Goal: Task Accomplishment & Management: Use online tool/utility

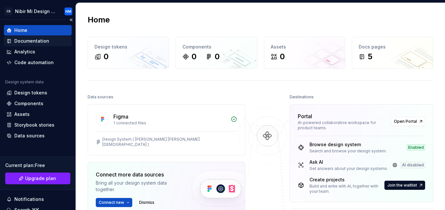
click at [27, 39] on div "Documentation" at bounding box center [31, 41] width 35 height 7
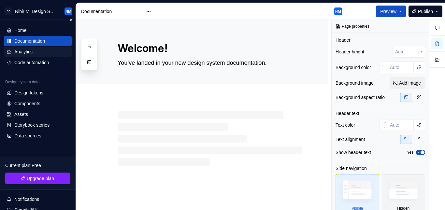
click at [25, 53] on div "Analytics" at bounding box center [23, 52] width 18 height 7
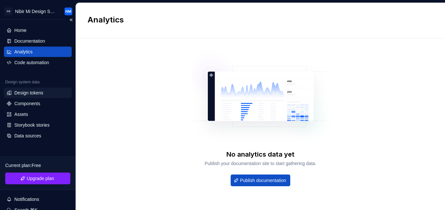
click at [38, 91] on div "Design tokens" at bounding box center [28, 93] width 29 height 7
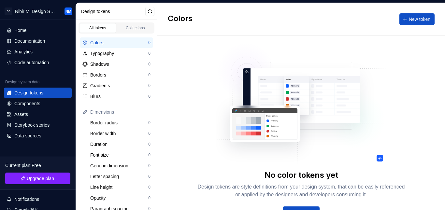
scroll to position [22, 0]
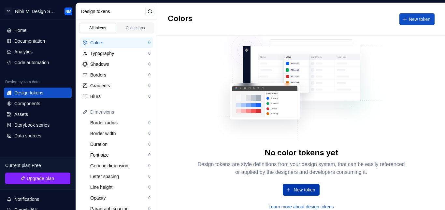
click at [304, 187] on span "New token" at bounding box center [305, 190] width 22 height 7
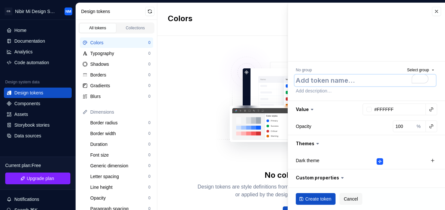
paste textarea "Prussian blue"
type textarea "*"
type textarea "Prussian blue"
type textarea "*"
click at [399, 109] on input "#FFFFFF" at bounding box center [399, 110] width 54 height 12
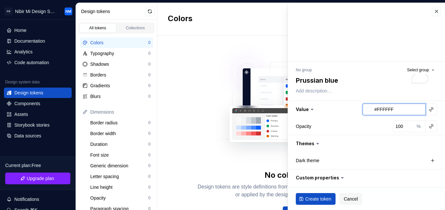
paste input "003049"
type input "003049"
type textarea "*"
type input "#003049"
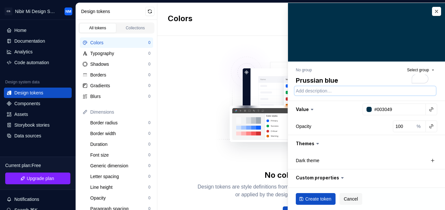
click at [353, 89] on textarea at bounding box center [365, 90] width 141 height 9
click at [319, 101] on button "button" at bounding box center [366, 109] width 157 height 17
click at [315, 109] on button "button" at bounding box center [366, 109] width 157 height 17
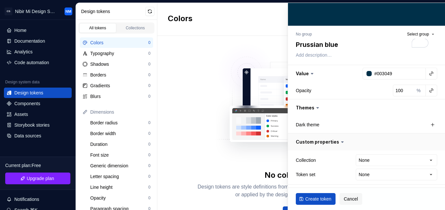
scroll to position [37, 0]
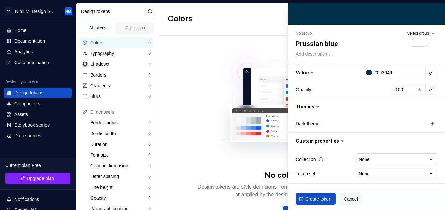
click at [366, 157] on html "CS Nibir Mi Design System NM Home Documentation Analytics Code automation Desig…" at bounding box center [222, 105] width 445 height 210
click at [317, 123] on label "Dark theme" at bounding box center [307, 124] width 23 height 7
click at [314, 198] on span "Create token" at bounding box center [318, 199] width 26 height 7
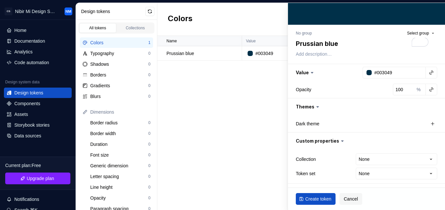
type textarea "*"
type input "#FFFFFF"
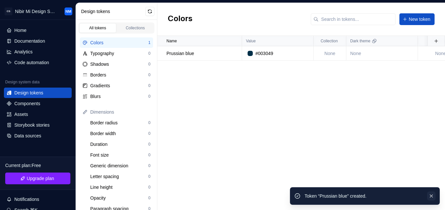
click at [431, 196] on button "button" at bounding box center [431, 196] width 8 height 9
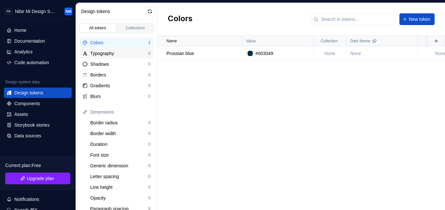
click at [98, 50] on div "Typography 0" at bounding box center [116, 53] width 73 height 10
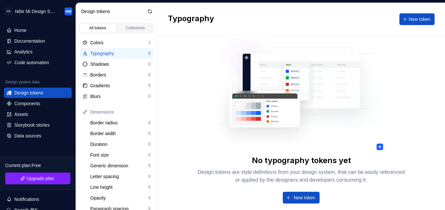
scroll to position [22, 0]
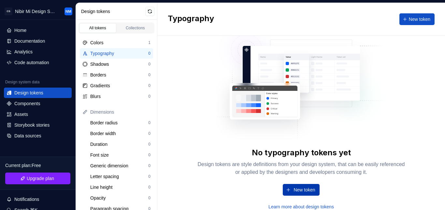
click at [294, 189] on span "New token" at bounding box center [305, 190] width 22 height 7
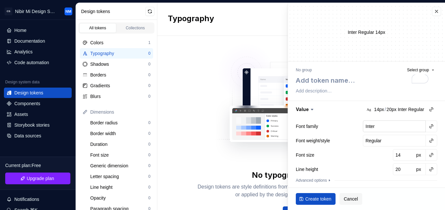
click at [379, 126] on input "Inter" at bounding box center [394, 127] width 63 height 12
type textarea "*"
type input "n"
type textarea "*"
type input "nu"
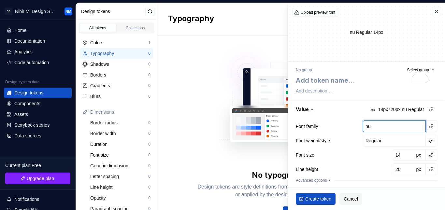
type textarea "*"
type input "nun"
type textarea "*"
type input "nuni"
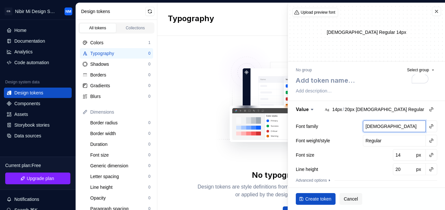
type textarea "*"
type input "nunito"
type textarea "*"
type input "nunito"
click at [385, 111] on button "button" at bounding box center [366, 109] width 157 height 17
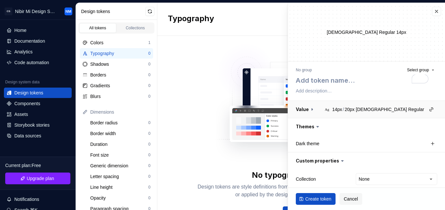
click at [384, 111] on button "button" at bounding box center [366, 109] width 157 height 17
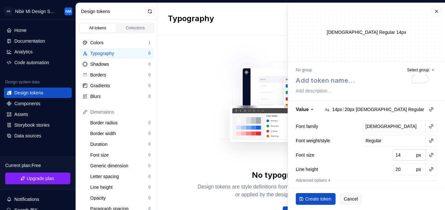
type textarea "*"
type input "15"
click at [405, 154] on input "15" at bounding box center [403, 155] width 21 height 12
type textarea "*"
type input "16"
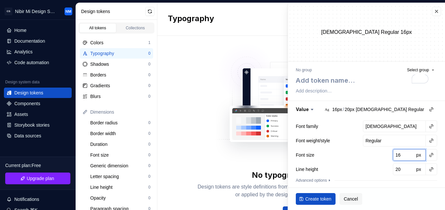
click at [405, 154] on input "16" at bounding box center [403, 155] width 21 height 12
type textarea "*"
type input "17"
click at [405, 154] on input "17" at bounding box center [403, 155] width 21 height 12
type textarea "*"
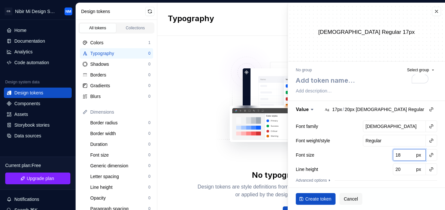
type input "18"
click at [405, 154] on input "18" at bounding box center [403, 155] width 21 height 12
type textarea "*"
type input "19"
click at [405, 154] on input "19" at bounding box center [403, 155] width 21 height 12
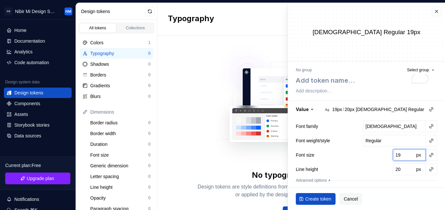
type textarea "*"
type input "20"
click at [405, 154] on input "20" at bounding box center [403, 155] width 21 height 12
type textarea "*"
type input "21"
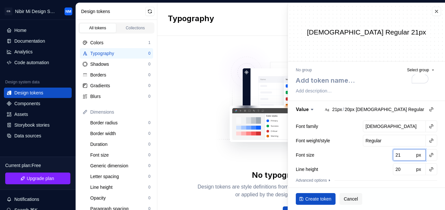
type textarea "*"
type input "22"
type textarea "*"
type input "23"
type textarea "*"
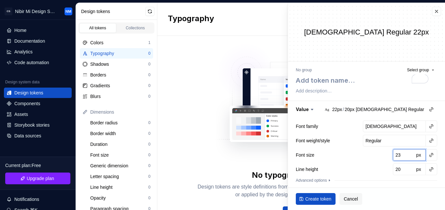
type input "24"
type textarea "*"
type input "25"
type textarea "*"
type input "26"
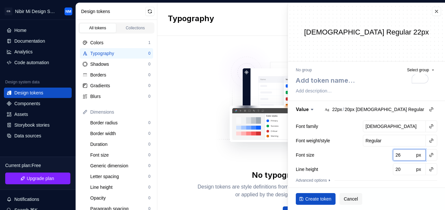
type textarea "*"
type input "27"
type textarea "*"
type input "28"
type textarea "*"
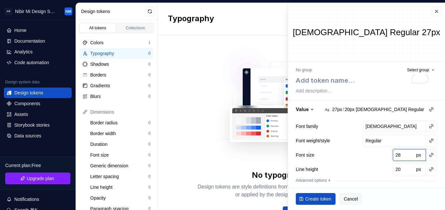
type input "29"
type textarea "*"
type input "30"
type textarea "*"
type input "32"
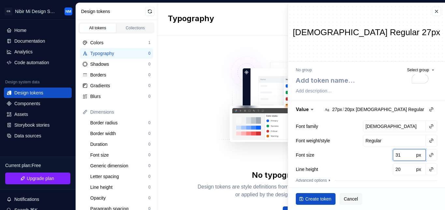
click at [405, 154] on input "32" at bounding box center [403, 155] width 21 height 12
type textarea "*"
click at [399, 170] on input "20" at bounding box center [403, 170] width 21 height 12
type input "21"
type textarea "*"
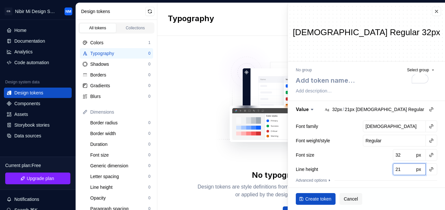
type input "22"
type textarea "*"
type input "23"
type textarea "*"
type input "24"
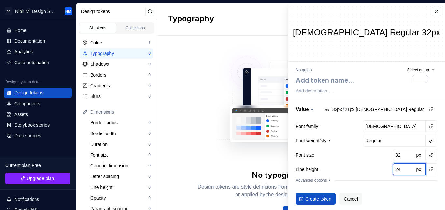
type textarea "*"
type input "25"
type textarea "*"
type input "26"
type textarea "*"
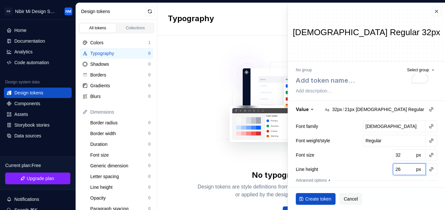
type input "27"
type textarea "*"
type input "28"
type textarea "*"
type input "29"
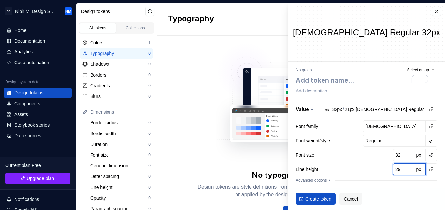
type textarea "*"
type input "30"
type textarea "*"
type input "31"
type textarea "*"
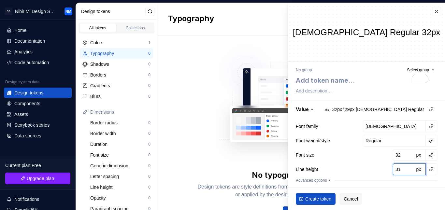
type input "32"
type textarea "*"
type input "33"
type textarea "*"
type input "34"
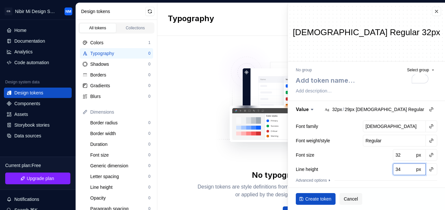
type textarea "*"
type input "35"
type textarea "*"
type input "36"
type textarea "*"
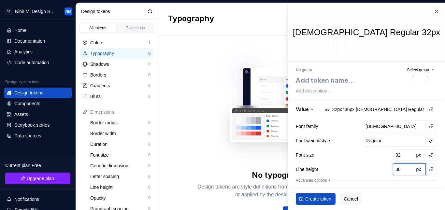
type input "37"
type textarea "*"
type input "36"
type textarea "*"
type input "37"
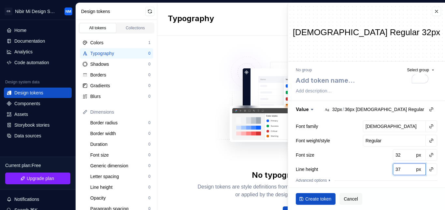
type textarea "*"
type input "38"
type textarea "*"
type input "39"
type textarea "*"
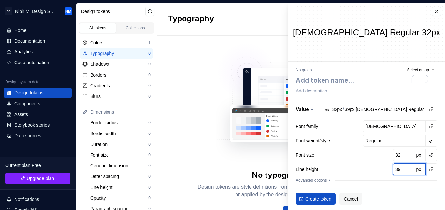
type input "40"
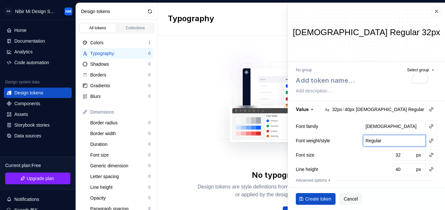
click at [375, 144] on input "Regular" at bounding box center [394, 141] width 63 height 12
click at [395, 141] on input "Regular" at bounding box center [394, 141] width 63 height 12
type textarea "*"
type input "b"
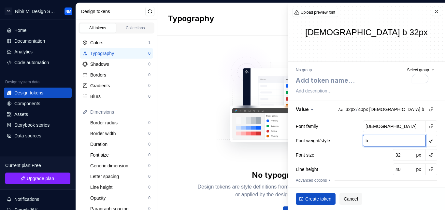
type textarea "*"
type input "bp"
type textarea "*"
type input "B"
type textarea "*"
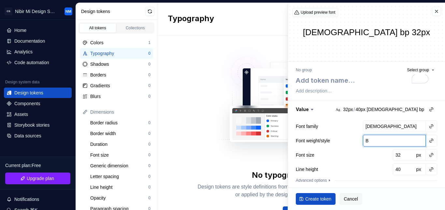
type input "Bo"
type textarea "*"
type input "Bold"
type textarea "*"
type input "Bold"
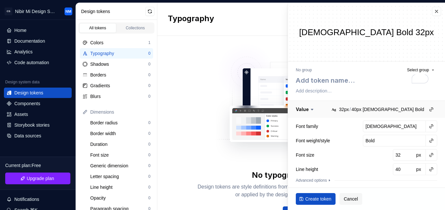
click at [343, 118] on button "button" at bounding box center [366, 109] width 157 height 17
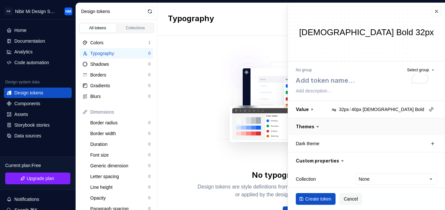
click at [339, 120] on button "button" at bounding box center [366, 126] width 157 height 17
click at [316, 125] on button "button" at bounding box center [366, 126] width 157 height 17
type textarea "*"
click at [310, 110] on button "button" at bounding box center [366, 109] width 157 height 17
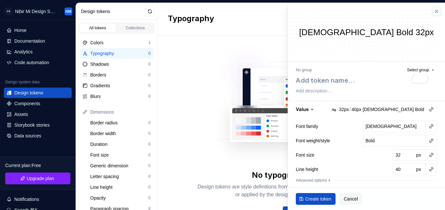
click at [435, 14] on button "button" at bounding box center [436, 11] width 9 height 9
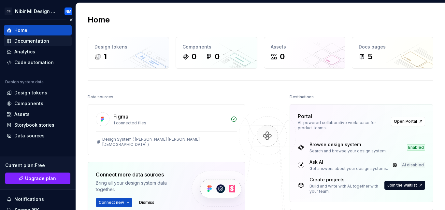
click at [35, 43] on div "Documentation" at bounding box center [31, 41] width 35 height 7
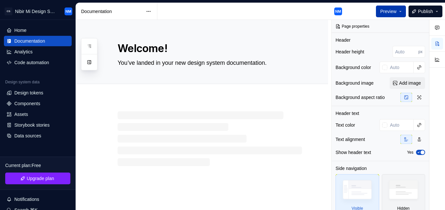
click at [399, 6] on button "Preview" at bounding box center [391, 12] width 30 height 12
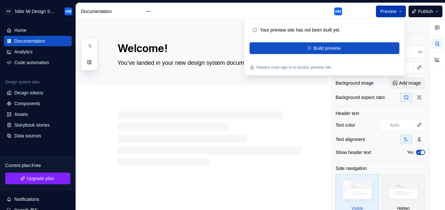
click at [399, 9] on button "Preview" at bounding box center [391, 12] width 30 height 12
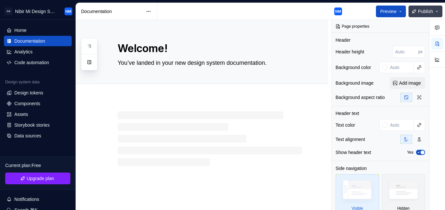
click at [438, 11] on button "Publish" at bounding box center [426, 12] width 34 height 12
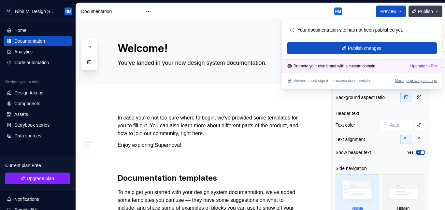
click at [438, 11] on button "Publish" at bounding box center [426, 12] width 34 height 12
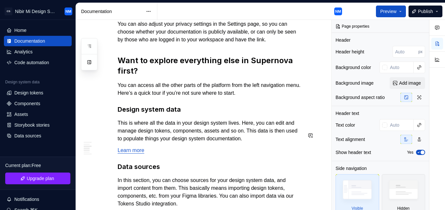
scroll to position [522, 0]
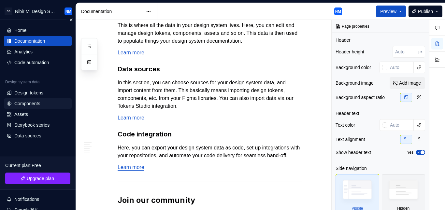
click at [42, 101] on div "Components" at bounding box center [38, 103] width 63 height 7
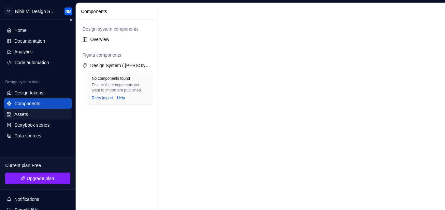
click at [30, 113] on div "Assets" at bounding box center [38, 114] width 63 height 7
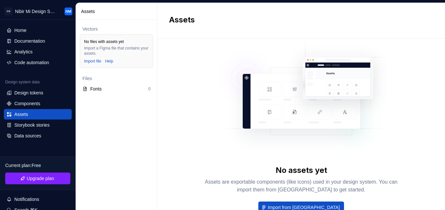
scroll to position [37, 0]
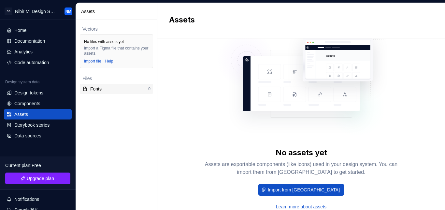
click at [106, 88] on div "Fonts" at bounding box center [119, 89] width 58 height 7
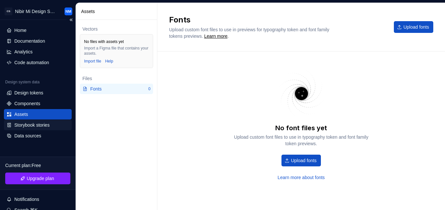
click at [31, 127] on div "Storybook stories" at bounding box center [31, 125] width 35 height 7
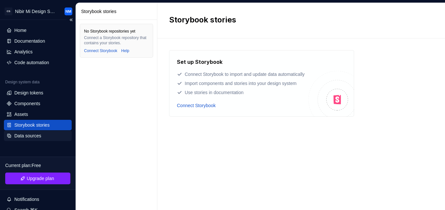
click at [31, 136] on div "Data sources" at bounding box center [27, 136] width 27 height 7
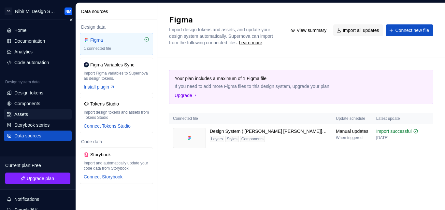
click at [21, 113] on div "Assets" at bounding box center [21, 114] width 14 height 7
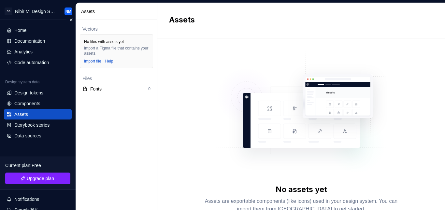
click at [39, 87] on div "Design system data" at bounding box center [38, 84] width 68 height 8
click at [39, 94] on div "Design tokens" at bounding box center [28, 93] width 29 height 7
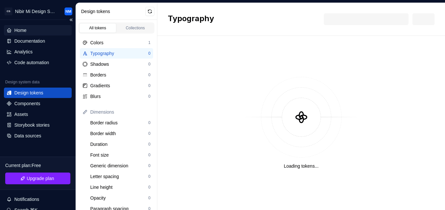
click at [26, 29] on div "Home" at bounding box center [20, 30] width 12 height 7
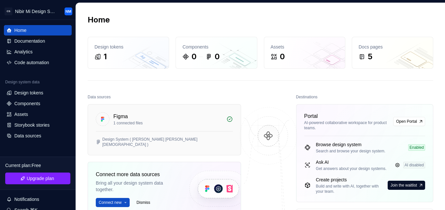
scroll to position [65, 0]
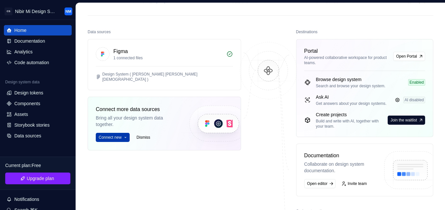
click at [114, 135] on span "Connect new" at bounding box center [110, 137] width 23 height 5
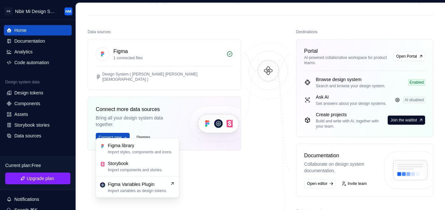
click at [221, 170] on div "Figma 1 connected files Design System ( Nibir Mahamudul Islam ) Connect more da…" at bounding box center [165, 111] width 154 height 144
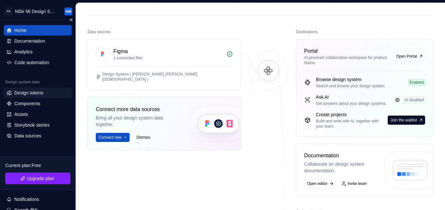
click at [37, 90] on div "Design tokens" at bounding box center [28, 93] width 29 height 7
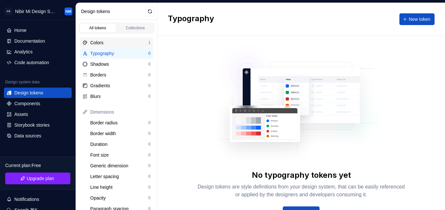
click at [109, 43] on div "Colors" at bounding box center [119, 42] width 58 height 7
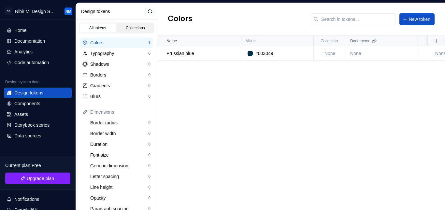
click at [138, 28] on div "Collections" at bounding box center [135, 27] width 33 height 5
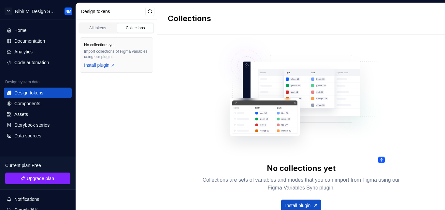
scroll to position [21, 0]
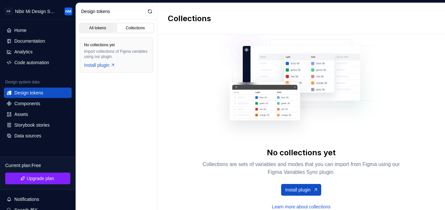
click at [96, 28] on div "All tokens" at bounding box center [97, 27] width 33 height 5
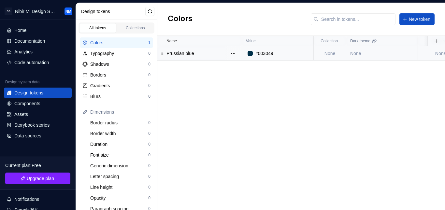
click at [332, 55] on td "None" at bounding box center [330, 53] width 33 height 14
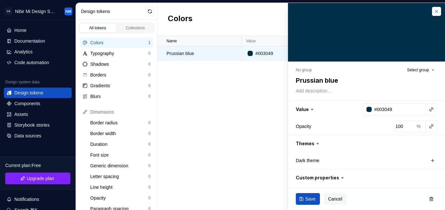
click at [432, 12] on button "button" at bounding box center [436, 11] width 9 height 9
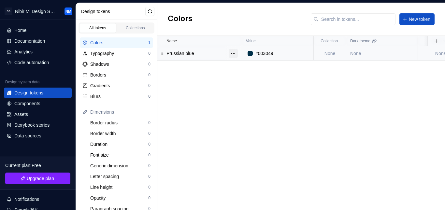
click at [233, 53] on button "button" at bounding box center [233, 53] width 9 height 9
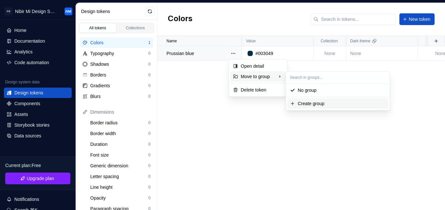
click at [222, 126] on html "CS Nibir Mi Design System NM Home Documentation Analytics Code automation Desig…" at bounding box center [222, 105] width 445 height 210
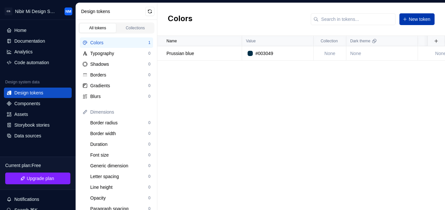
click at [403, 17] on button "New token" at bounding box center [417, 19] width 35 height 12
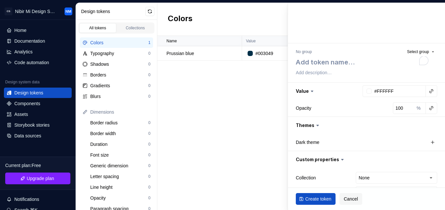
scroll to position [37, 0]
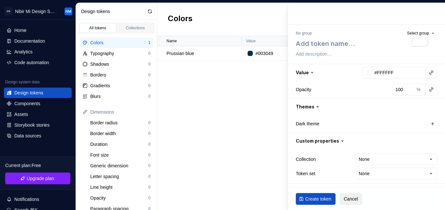
click at [353, 199] on span "Cancel" at bounding box center [351, 199] width 14 height 7
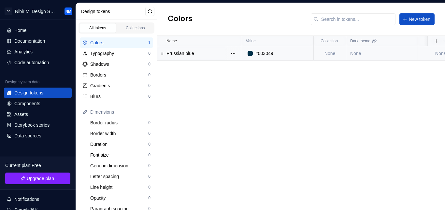
click at [364, 52] on td "None" at bounding box center [383, 53] width 72 height 14
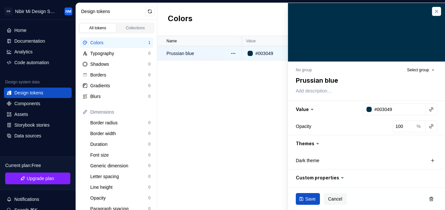
click at [432, 9] on button "button" at bounding box center [436, 11] width 9 height 9
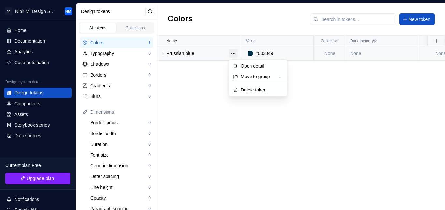
click at [233, 53] on button "button" at bounding box center [233, 53] width 9 height 9
click at [205, 99] on html "CS Nibir Mi Design System NM Home Documentation Analytics Code automation Desig…" at bounding box center [222, 105] width 445 height 210
click at [233, 52] on button "button" at bounding box center [233, 53] width 9 height 9
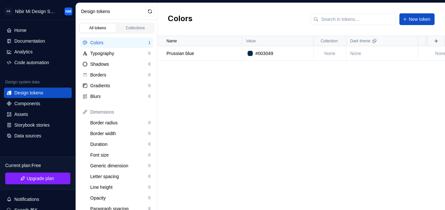
click at [208, 102] on html "CS Nibir Mi Design System NM Home Documentation Analytics Code automation Desig…" at bounding box center [222, 105] width 445 height 210
click at [414, 21] on span "New token" at bounding box center [420, 19] width 22 height 7
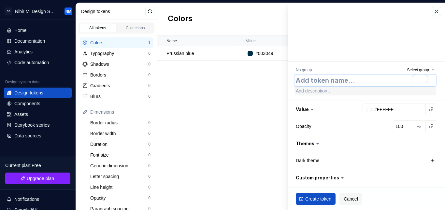
paste textarea "Fire engine red"
type textarea "*"
type textarea "Fire engine red"
type textarea "*"
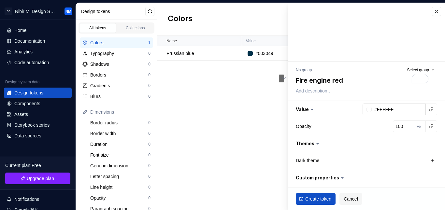
click at [390, 108] on input "#FFFFFF" at bounding box center [399, 110] width 54 height 12
paste input "D62828"
type input "D62828"
type textarea "*"
type input "#D62828"
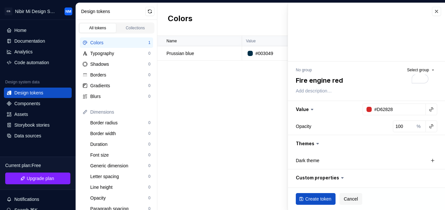
click at [342, 96] on div "**********" at bounding box center [366, 143] width 157 height 163
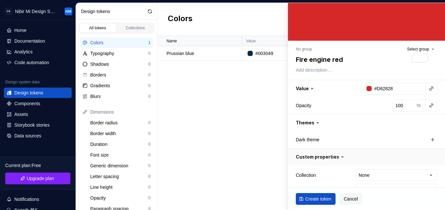
scroll to position [37, 0]
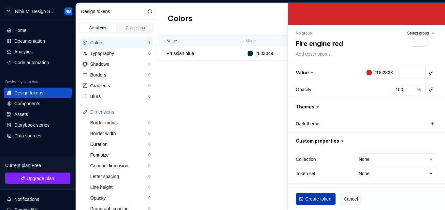
click at [317, 198] on span "Create token" at bounding box center [318, 199] width 26 height 7
type textarea "*"
type input "#FFFFFF"
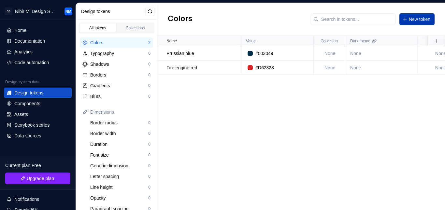
click at [419, 20] on span "New token" at bounding box center [420, 19] width 22 height 7
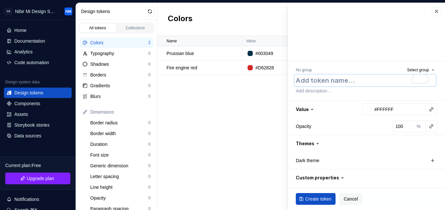
click at [324, 81] on textarea "To enrich screen reader interactions, please activate Accessibility in Grammarl…" at bounding box center [365, 81] width 141 height 12
paste textarea "Orange (wheel)"
type textarea "*"
type textarea "Orange (wheel)"
type textarea "*"
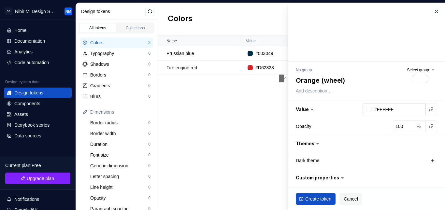
click at [389, 109] on input "#FFFFFF" at bounding box center [399, 110] width 54 height 12
paste input "F77F00"
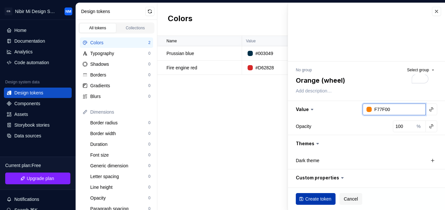
type input "F77F00"
type textarea "*"
type input "#F77F00"
click at [308, 199] on span "Create token" at bounding box center [318, 199] width 26 height 7
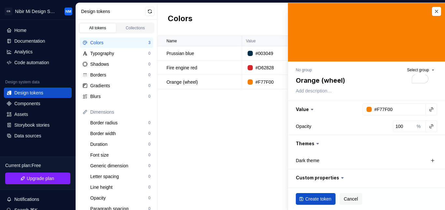
type textarea "*"
type input "#FFFFFF"
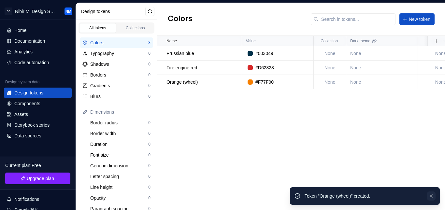
click at [430, 197] on button "button" at bounding box center [431, 196] width 8 height 9
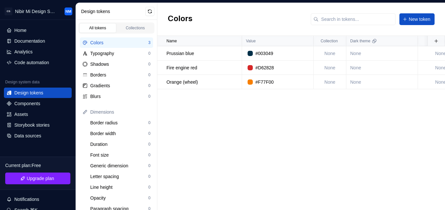
click at [262, 123] on div "Name Value Collection Dark theme Token set Description Last updated Prussian bl…" at bounding box center [301, 123] width 288 height 174
click at [411, 22] on span "New token" at bounding box center [420, 19] width 22 height 7
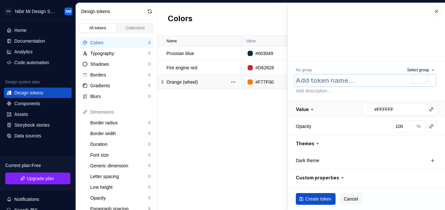
type textarea "*"
click at [392, 108] on input "#FFFFFF" at bounding box center [399, 110] width 54 height 12
paste input "FCBF49"
type input "FCBF49"
type textarea "*"
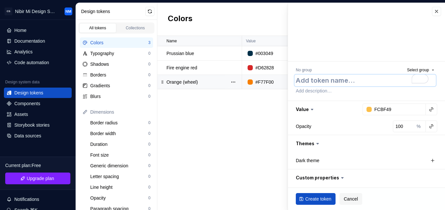
type input "#FCBF49"
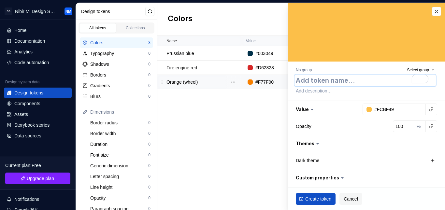
click at [317, 76] on textarea "To enrich screen reader interactions, please activate Accessibility in Grammarl…" at bounding box center [365, 81] width 141 height 12
click at [331, 82] on textarea "To enrich screen reader interactions, please activate Accessibility in Grammarl…" at bounding box center [365, 81] width 141 height 12
paste textarea "Xanthous"
type textarea "*"
type textarea "Xanthous"
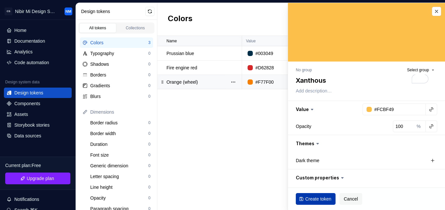
click at [314, 198] on span "Create token" at bounding box center [318, 199] width 26 height 7
type textarea "*"
type input "#FFFFFF"
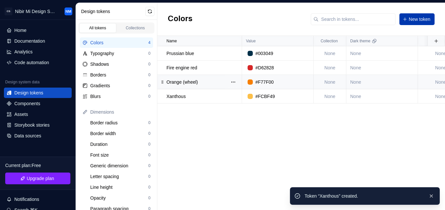
click at [423, 17] on span "New token" at bounding box center [420, 19] width 22 height 7
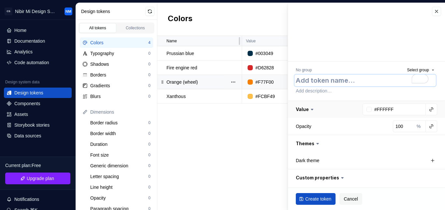
type textarea "*"
click at [392, 109] on input "#FFFFFF" at bounding box center [399, 110] width 54 height 12
paste input "EAE2B7"
type input "EAE2B7"
type textarea "*"
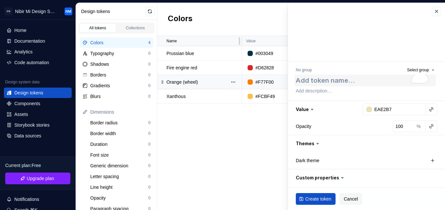
type input "#EAE2B7"
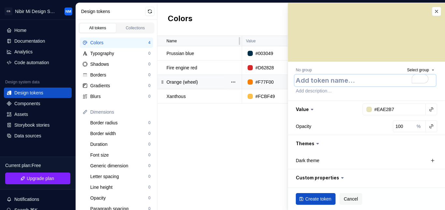
click at [326, 78] on textarea "To enrich screen reader interactions, please activate Accessibility in Grammarl…" at bounding box center [365, 81] width 141 height 12
paste textarea "Vanilla"
type textarea "*"
type textarea "Vanilla"
click at [317, 195] on button "Create token" at bounding box center [316, 199] width 40 height 12
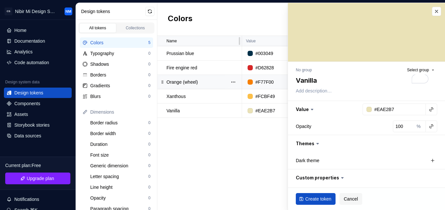
type textarea "*"
type input "#FFFFFF"
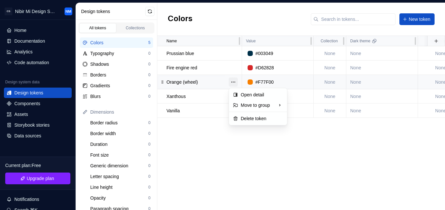
click at [235, 81] on button "button" at bounding box center [233, 82] width 9 height 9
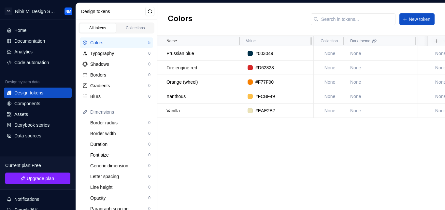
click at [219, 141] on html "CS Nibir Mi Design System NM Home Documentation Analytics Code automation Desig…" at bounding box center [222, 105] width 445 height 210
click at [419, 17] on span "New token" at bounding box center [420, 19] width 22 height 7
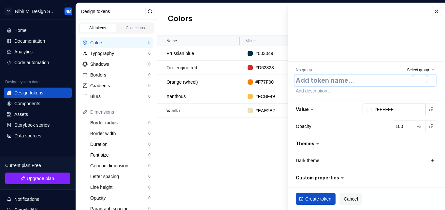
type textarea "*"
click at [403, 112] on input "#FFFFFF" at bounding box center [399, 110] width 54 height 12
paste input "EFE9E4"
type input "EFE9E4"
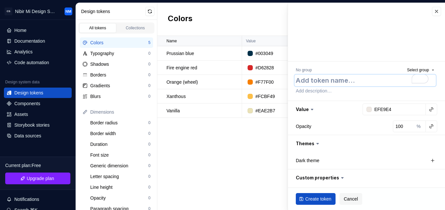
type textarea "*"
type input "#EFE9E4"
click at [326, 80] on textarea "To enrich screen reader interactions, please activate Accessibility in Grammarl…" at bounding box center [365, 81] width 141 height 12
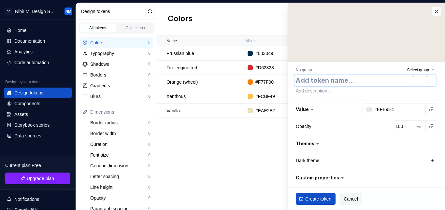
click at [322, 81] on textarea "To enrich screen reader interactions, please activate Accessibility in Grammarl…" at bounding box center [365, 81] width 141 height 12
paste textarea "Isabelline"
type textarea "*"
type textarea "Isabelline"
click at [320, 196] on span "Create token" at bounding box center [318, 199] width 26 height 7
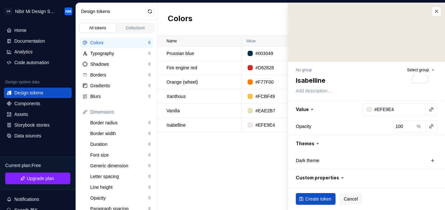
type textarea "*"
type input "#FFFFFF"
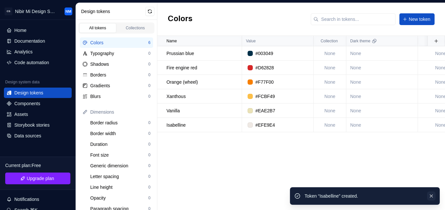
click at [431, 195] on button "button" at bounding box center [431, 196] width 8 height 9
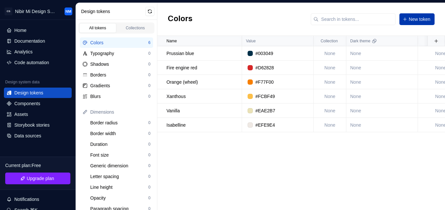
click at [414, 17] on span "New token" at bounding box center [420, 19] width 22 height 7
type textarea "*"
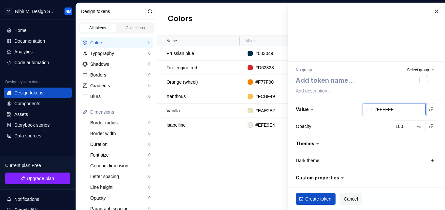
click at [391, 107] on input "#FFFFFF" at bounding box center [399, 110] width 54 height 12
paste input "161515"
type input "161515"
type textarea "*"
type input "#161515"
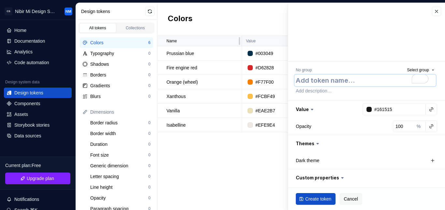
click at [323, 82] on textarea "To enrich screen reader interactions, please activate Accessibility in Grammarl…" at bounding box center [365, 81] width 141 height 12
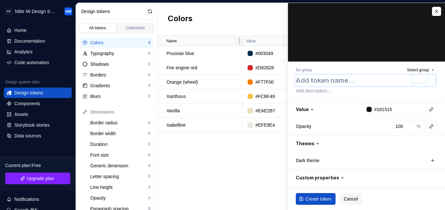
click at [309, 79] on textarea "To enrich screen reader interactions, please activate Accessibility in Grammarl…" at bounding box center [365, 81] width 141 height 12
paste textarea "Night"
type textarea "*"
type textarea "Night"
click at [313, 194] on button "Create token" at bounding box center [316, 199] width 40 height 12
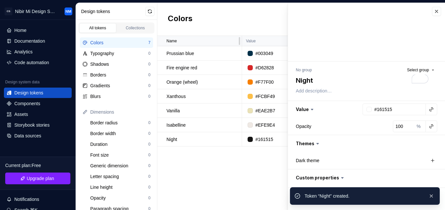
type textarea "*"
type input "#FFFFFF"
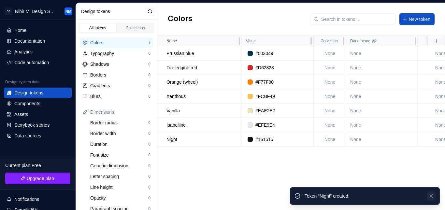
click at [429, 196] on button "button" at bounding box center [431, 196] width 8 height 9
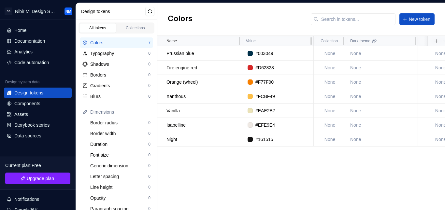
click at [227, 158] on div "Name Value Collection Dark theme Token set Description Last updated Prussian bl…" at bounding box center [301, 123] width 288 height 174
click at [433, 9] on div "Colors New token" at bounding box center [301, 19] width 288 height 33
click at [325, 51] on td "None" at bounding box center [330, 53] width 33 height 14
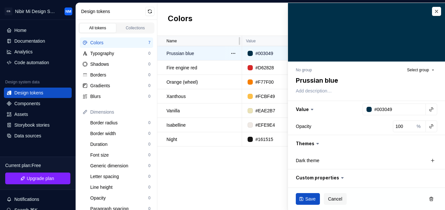
click at [333, 56] on div at bounding box center [366, 32] width 157 height 59
click at [432, 10] on button "button" at bounding box center [436, 11] width 9 height 9
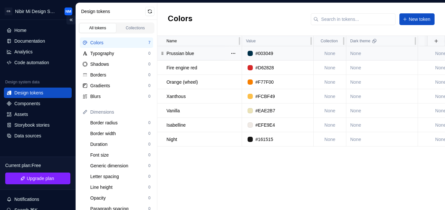
click at [69, 20] on button "Collapse sidebar" at bounding box center [71, 19] width 9 height 9
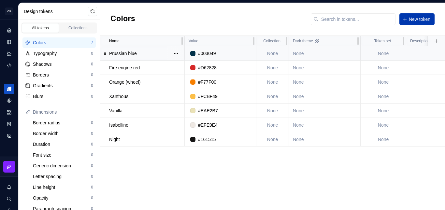
click at [406, 18] on button "New token" at bounding box center [417, 19] width 35 height 12
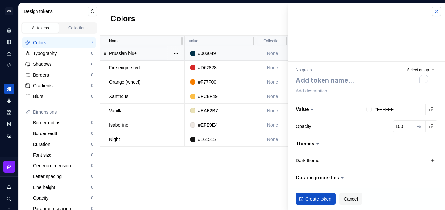
click at [434, 12] on button "button" at bounding box center [436, 11] width 9 height 9
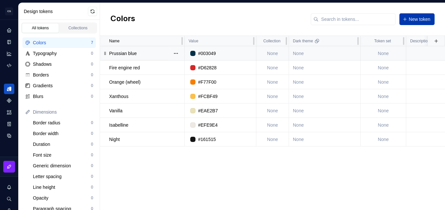
click at [414, 19] on span "New token" at bounding box center [420, 19] width 22 height 7
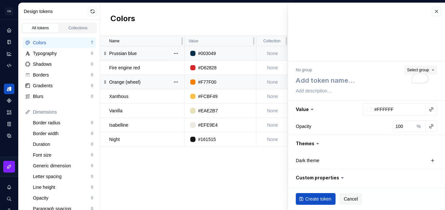
click at [407, 69] on span "Select group" at bounding box center [418, 69] width 22 height 5
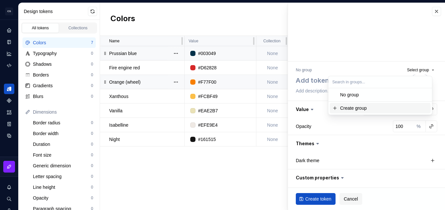
click at [347, 108] on div "Create group" at bounding box center [353, 108] width 27 height 7
type textarea "*"
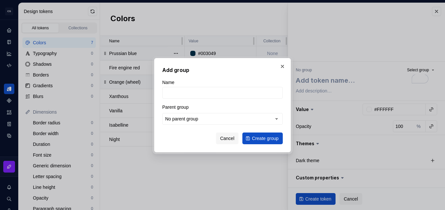
type input "D"
type input "Personal Brand Color"
click at [255, 141] on span "Create group" at bounding box center [265, 138] width 27 height 7
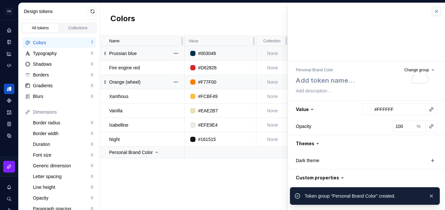
click at [432, 12] on button "button" at bounding box center [436, 11] width 9 height 9
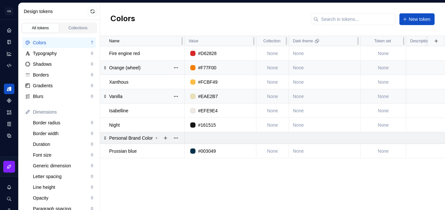
click at [159, 136] on div at bounding box center [170, 137] width 27 height 11
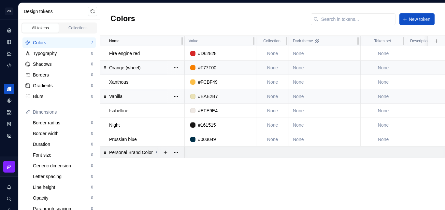
click at [153, 154] on p "Personal Brand Color" at bounding box center [131, 152] width 44 height 7
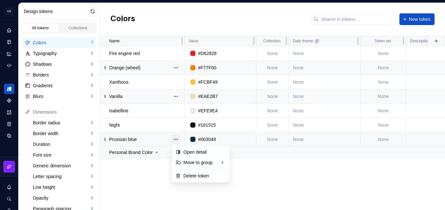
click at [176, 139] on button "button" at bounding box center [175, 139] width 9 height 9
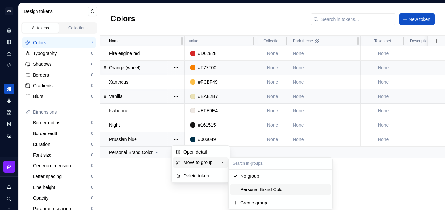
click at [266, 193] on div "Personal Brand Color" at bounding box center [263, 189] width 44 height 7
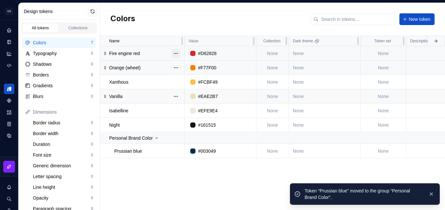
click at [176, 53] on button "button" at bounding box center [175, 53] width 9 height 9
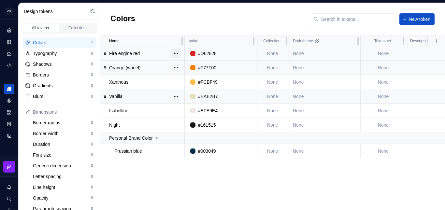
click at [174, 54] on button "button" at bounding box center [175, 53] width 9 height 9
click at [197, 79] on div "Move to group" at bounding box center [200, 76] width 55 height 10
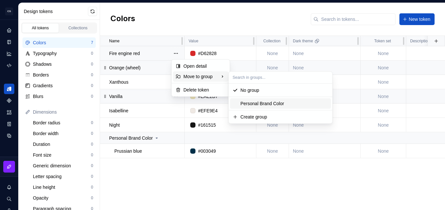
click at [255, 105] on div "Personal Brand Color" at bounding box center [263, 103] width 44 height 7
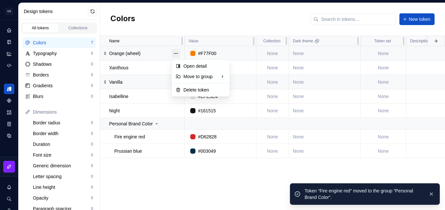
click at [178, 54] on button "button" at bounding box center [175, 53] width 9 height 9
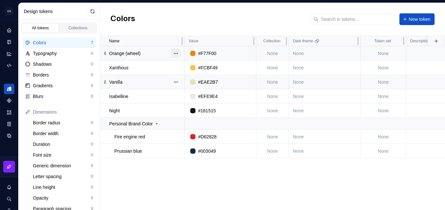
click at [173, 52] on button "button" at bounding box center [175, 53] width 9 height 9
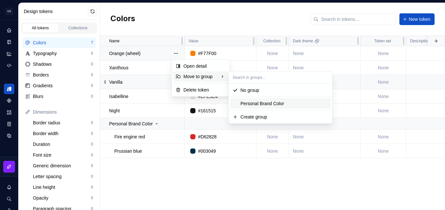
click at [250, 106] on div "Personal Brand Color" at bounding box center [263, 103] width 44 height 7
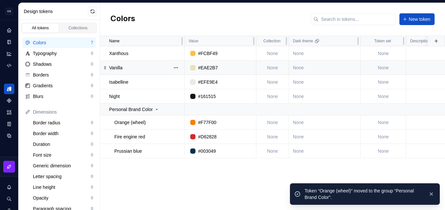
click at [179, 53] on button "button" at bounding box center [175, 53] width 9 height 9
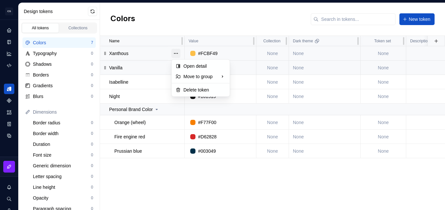
click at [176, 53] on button "button" at bounding box center [175, 53] width 9 height 9
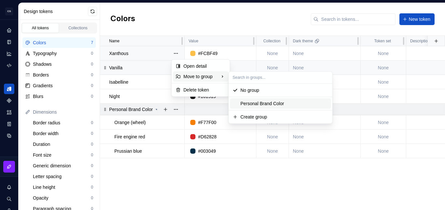
drag, startPoint x: 247, startPoint y: 101, endPoint x: 229, endPoint y: 89, distance: 21.4
click at [247, 101] on div "Personal Brand Color" at bounding box center [263, 103] width 44 height 7
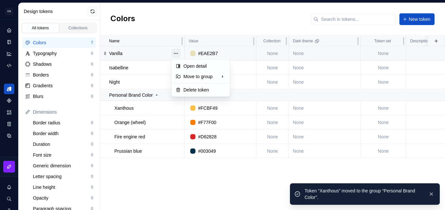
click at [175, 52] on button "button" at bounding box center [175, 53] width 9 height 9
click at [175, 51] on button "button" at bounding box center [175, 53] width 9 height 9
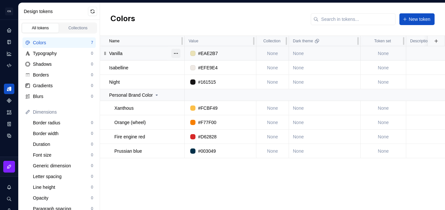
click at [175, 52] on button "button" at bounding box center [175, 53] width 9 height 9
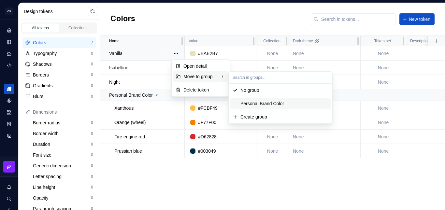
click at [246, 103] on div "Personal Brand Color" at bounding box center [263, 103] width 44 height 7
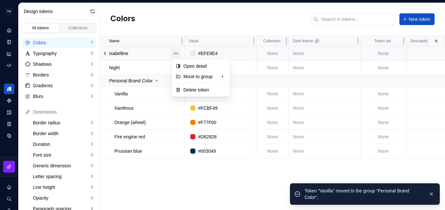
click at [178, 53] on button "button" at bounding box center [175, 53] width 9 height 9
click at [178, 52] on button "button" at bounding box center [175, 53] width 9 height 9
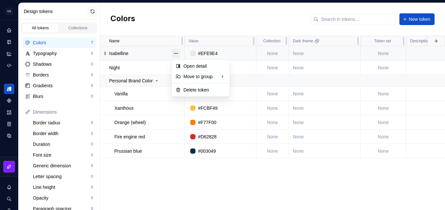
click at [177, 54] on button "button" at bounding box center [175, 53] width 9 height 9
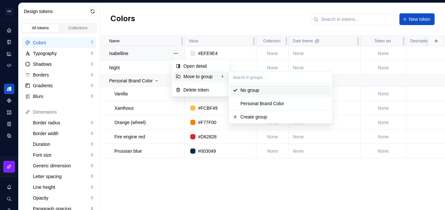
click at [180, 78] on icon at bounding box center [178, 76] width 5 height 5
click at [252, 101] on div "Personal Brand Color" at bounding box center [263, 103] width 44 height 7
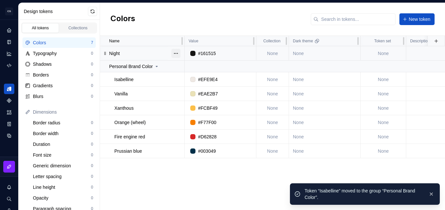
click at [179, 55] on button "button" at bounding box center [175, 53] width 9 height 9
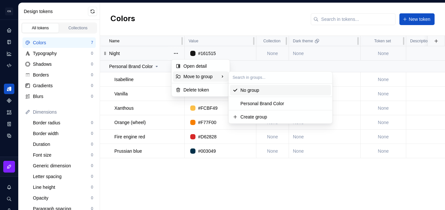
click at [244, 100] on span "Personal Brand Color" at bounding box center [280, 103] width 101 height 10
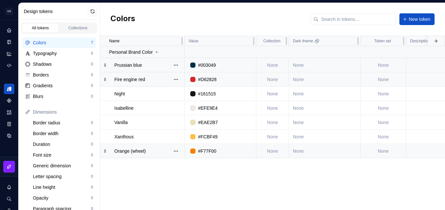
drag, startPoint x: 105, startPoint y: 150, endPoint x: 108, endPoint y: 85, distance: 65.6
click at [178, 173] on div "Name Value Collection Dark theme Token set Description Last updated Personal Br…" at bounding box center [272, 123] width 345 height 174
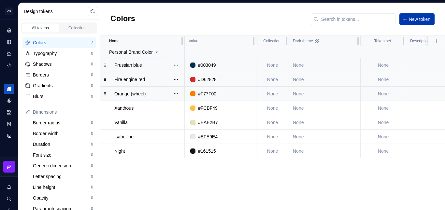
click at [426, 22] on span "New token" at bounding box center [420, 19] width 22 height 7
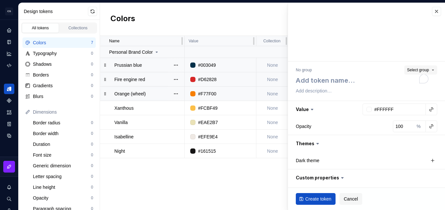
type textarea "*"
click at [419, 67] on button "Select group" at bounding box center [421, 70] width 33 height 9
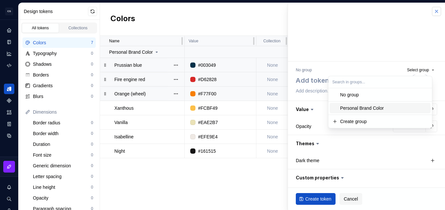
click at [434, 7] on button "button" at bounding box center [436, 11] width 9 height 9
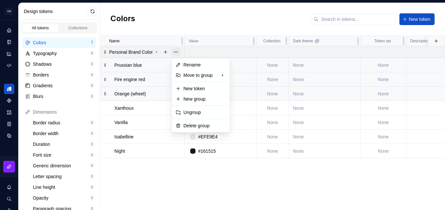
click at [176, 52] on button "button" at bounding box center [175, 52] width 9 height 9
click at [197, 99] on div "New group" at bounding box center [205, 99] width 42 height 7
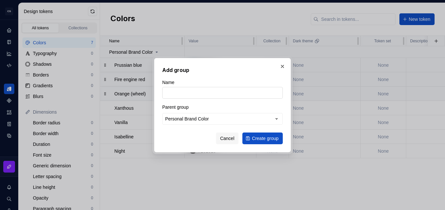
click at [189, 96] on input "Name" at bounding box center [222, 93] width 121 height 12
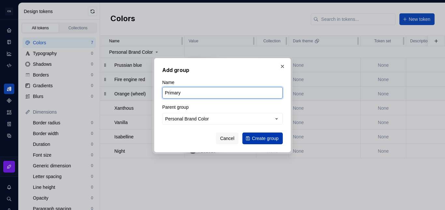
type input "Primary"
click at [261, 142] on button "Create group" at bounding box center [263, 139] width 40 height 12
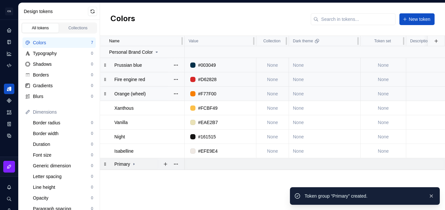
click at [135, 166] on icon at bounding box center [133, 164] width 5 height 5
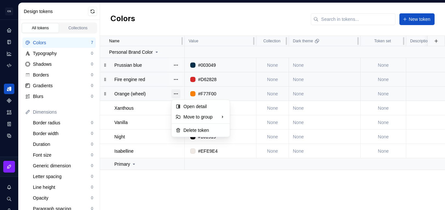
click at [177, 95] on button "button" at bounding box center [175, 93] width 9 height 9
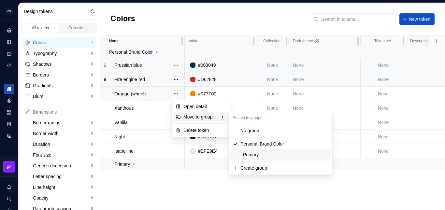
click at [249, 154] on div "Primary" at bounding box center [250, 155] width 18 height 7
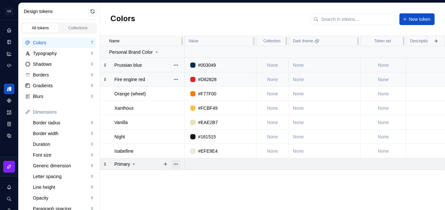
click at [177, 165] on button "button" at bounding box center [175, 164] width 9 height 9
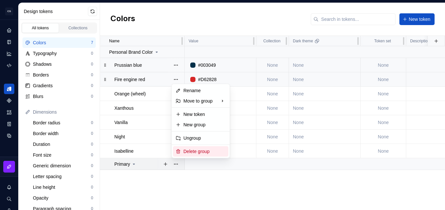
click at [198, 152] on div "Delete group" at bounding box center [205, 151] width 42 height 7
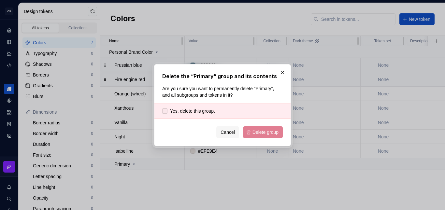
click at [167, 111] on div at bounding box center [164, 111] width 5 height 5
click at [268, 130] on span "Delete group" at bounding box center [266, 132] width 26 height 7
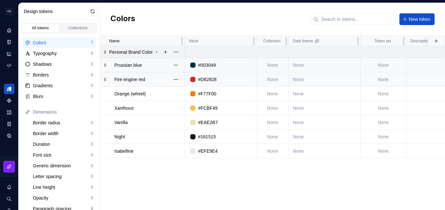
click at [159, 53] on div at bounding box center [170, 51] width 27 height 11
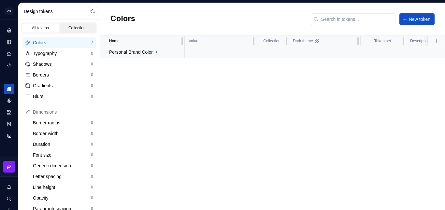
click at [69, 28] on div "Collections" at bounding box center [78, 27] width 33 height 5
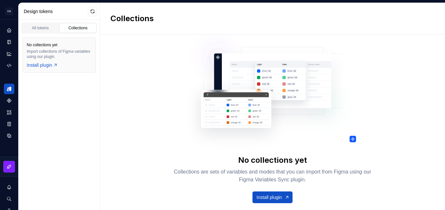
scroll to position [21, 0]
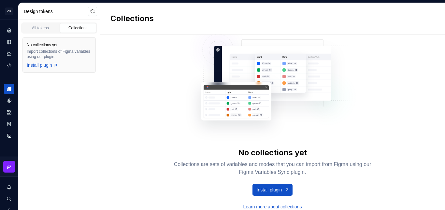
click at [47, 22] on div "All tokens Collections" at bounding box center [59, 27] width 81 height 14
click at [43, 28] on div "All tokens" at bounding box center [40, 27] width 33 height 5
